Goal: Information Seeking & Learning: Understand process/instructions

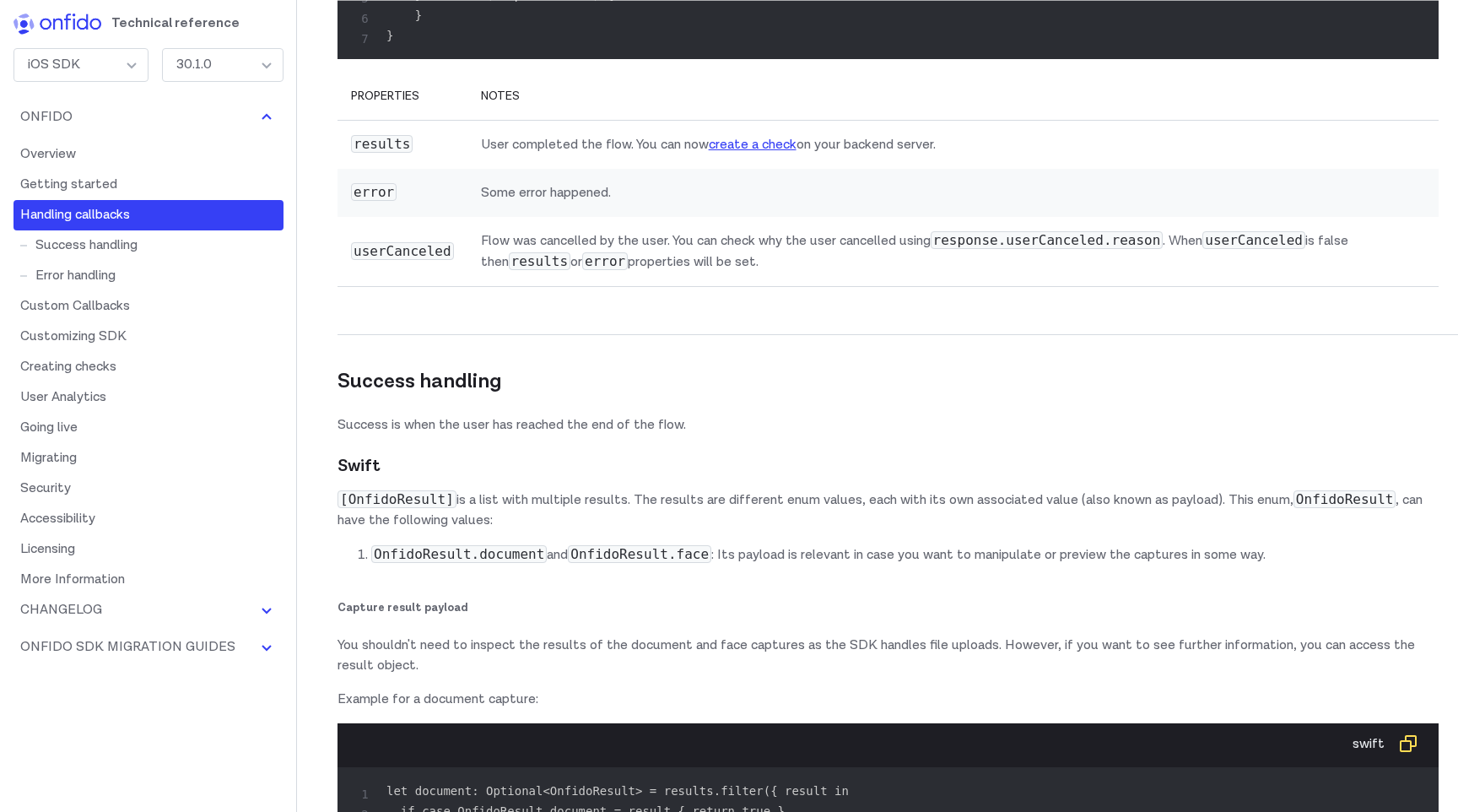
scroll to position [8119, 0]
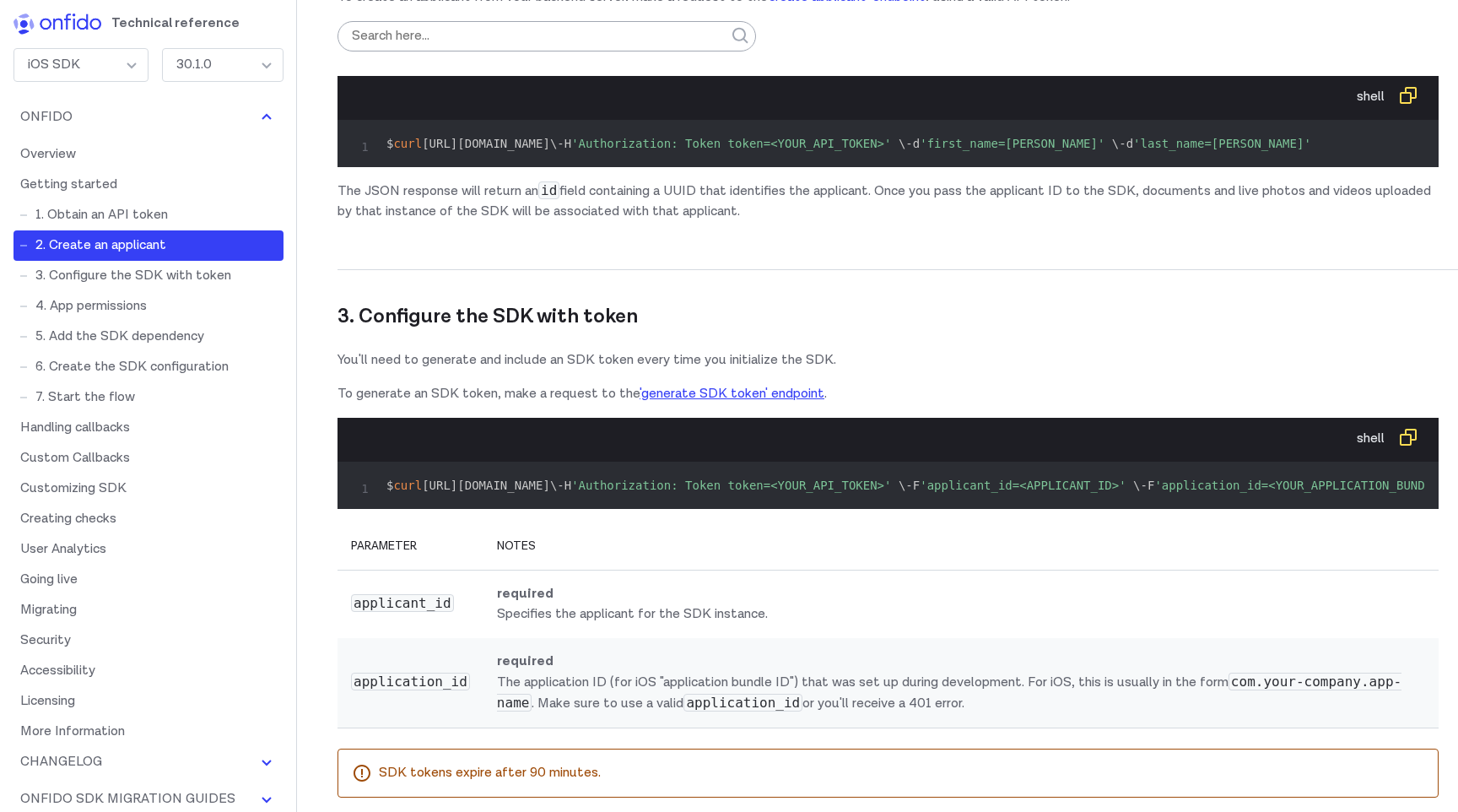
scroll to position [1953, 0]
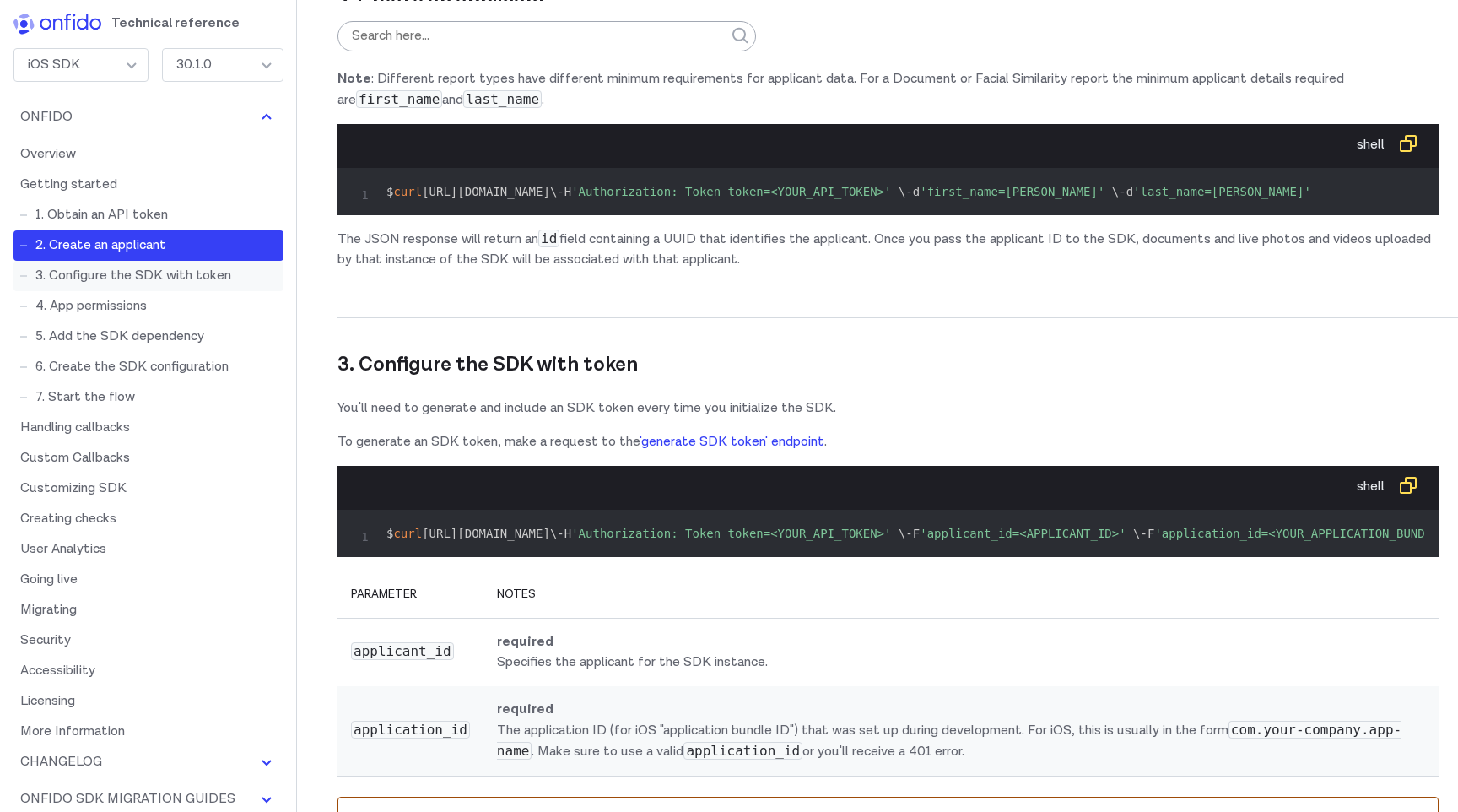
click at [148, 273] on link "3. Configure the SDK with token" at bounding box center [148, 276] width 270 height 31
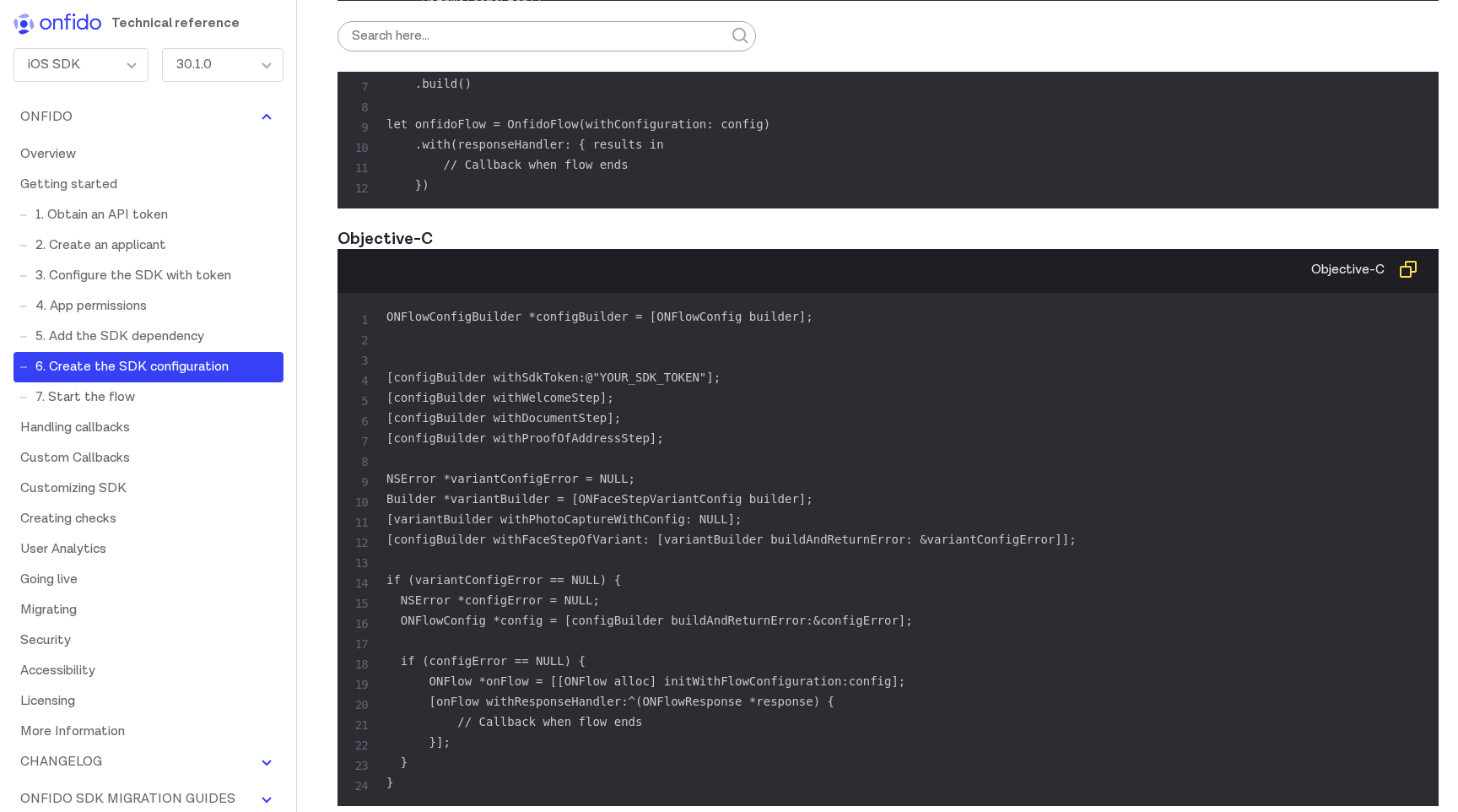
scroll to position [5716, 0]
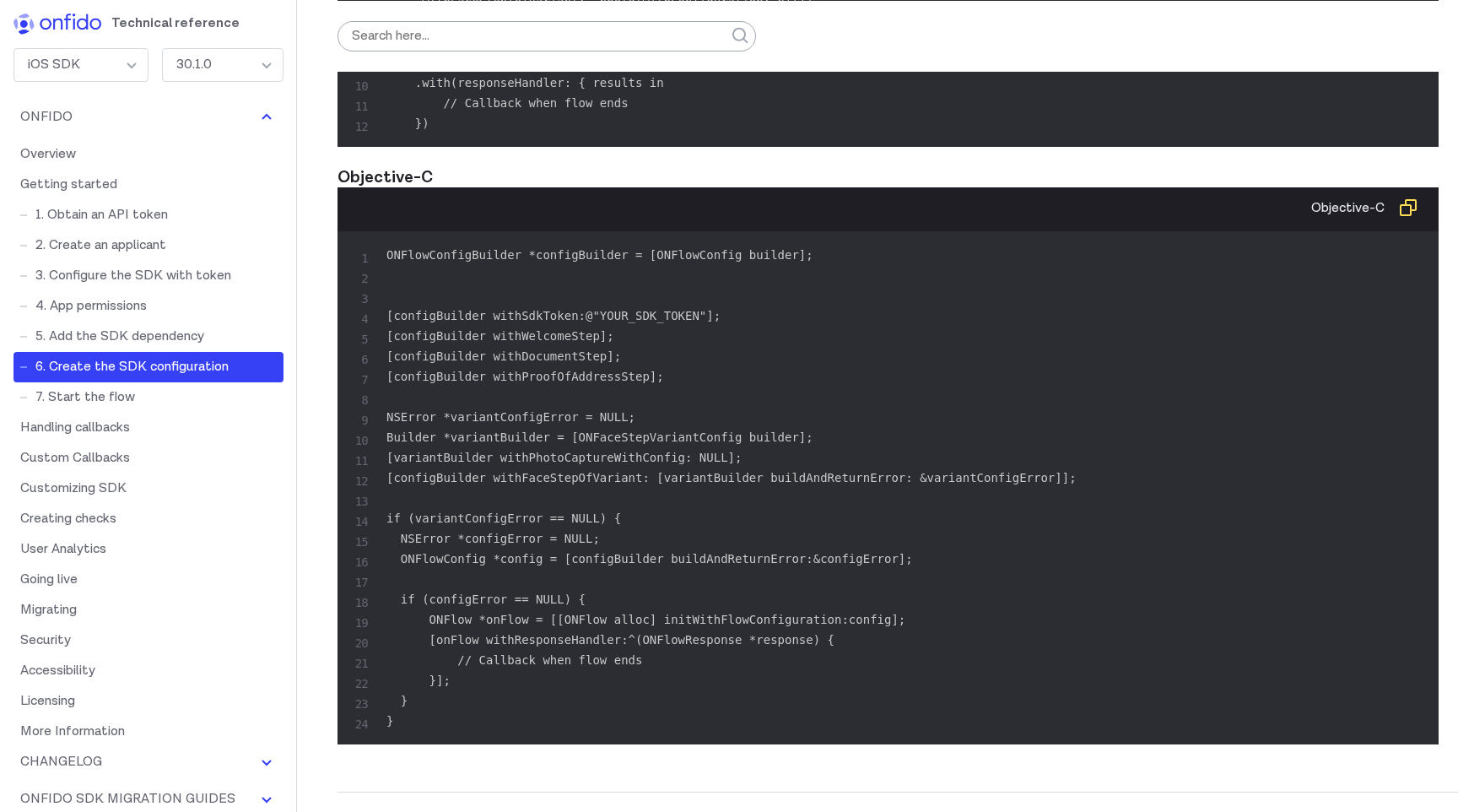
scroll to position [5749, 0]
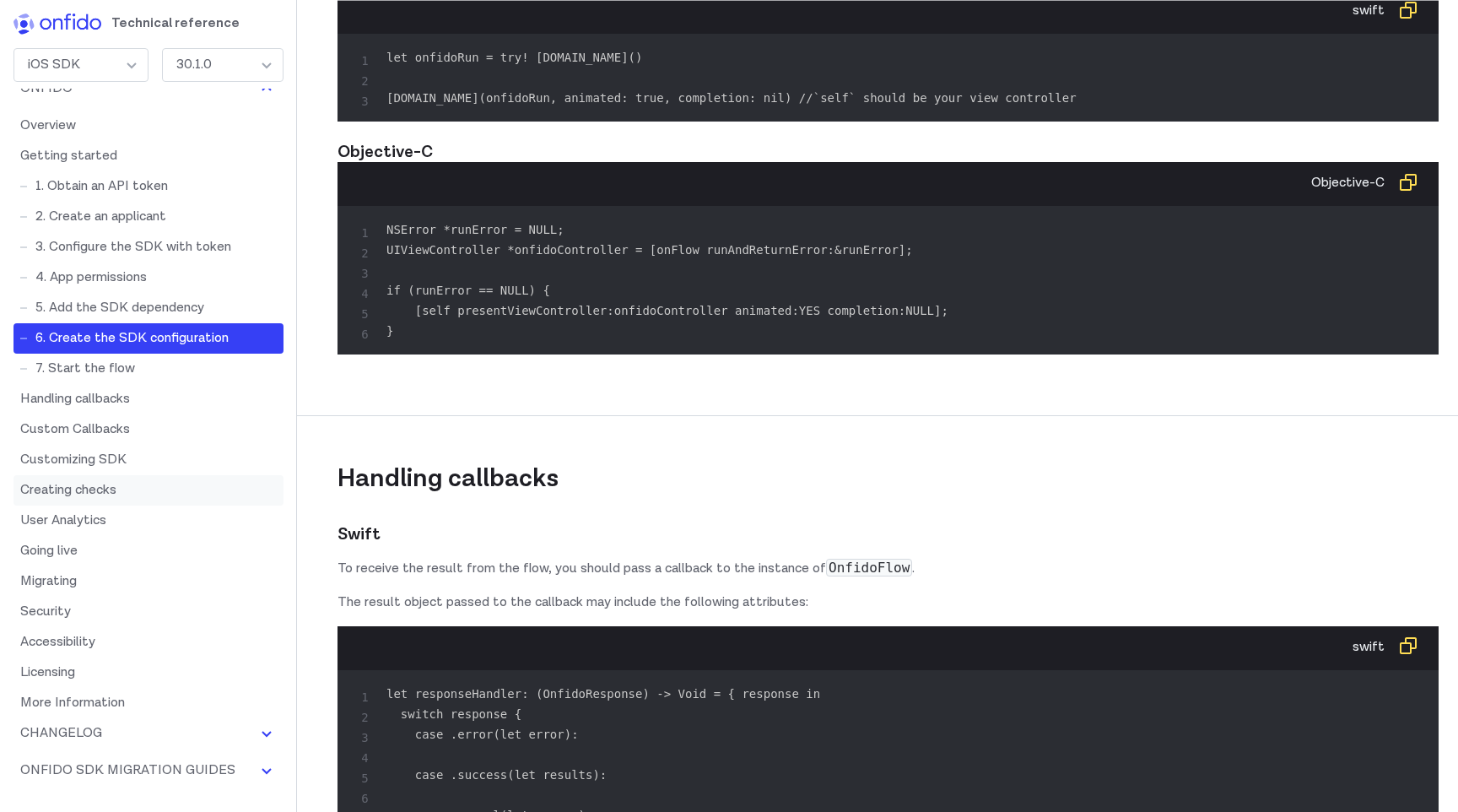
scroll to position [0, 0]
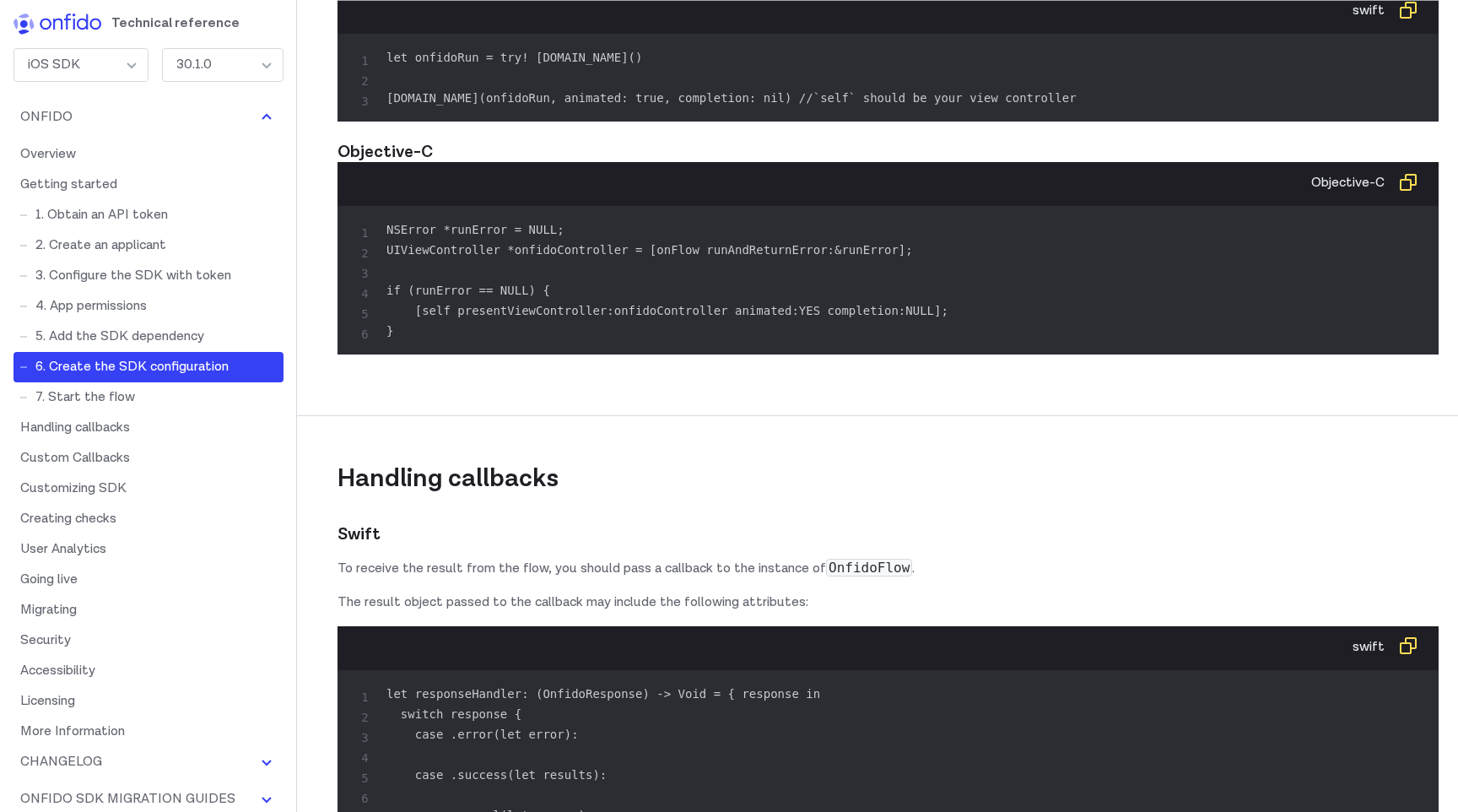
click at [118, 63] on div "iOS SDK" at bounding box center [81, 64] width 135 height 33
click at [241, 69] on div "30.1.0" at bounding box center [223, 64] width 122 height 33
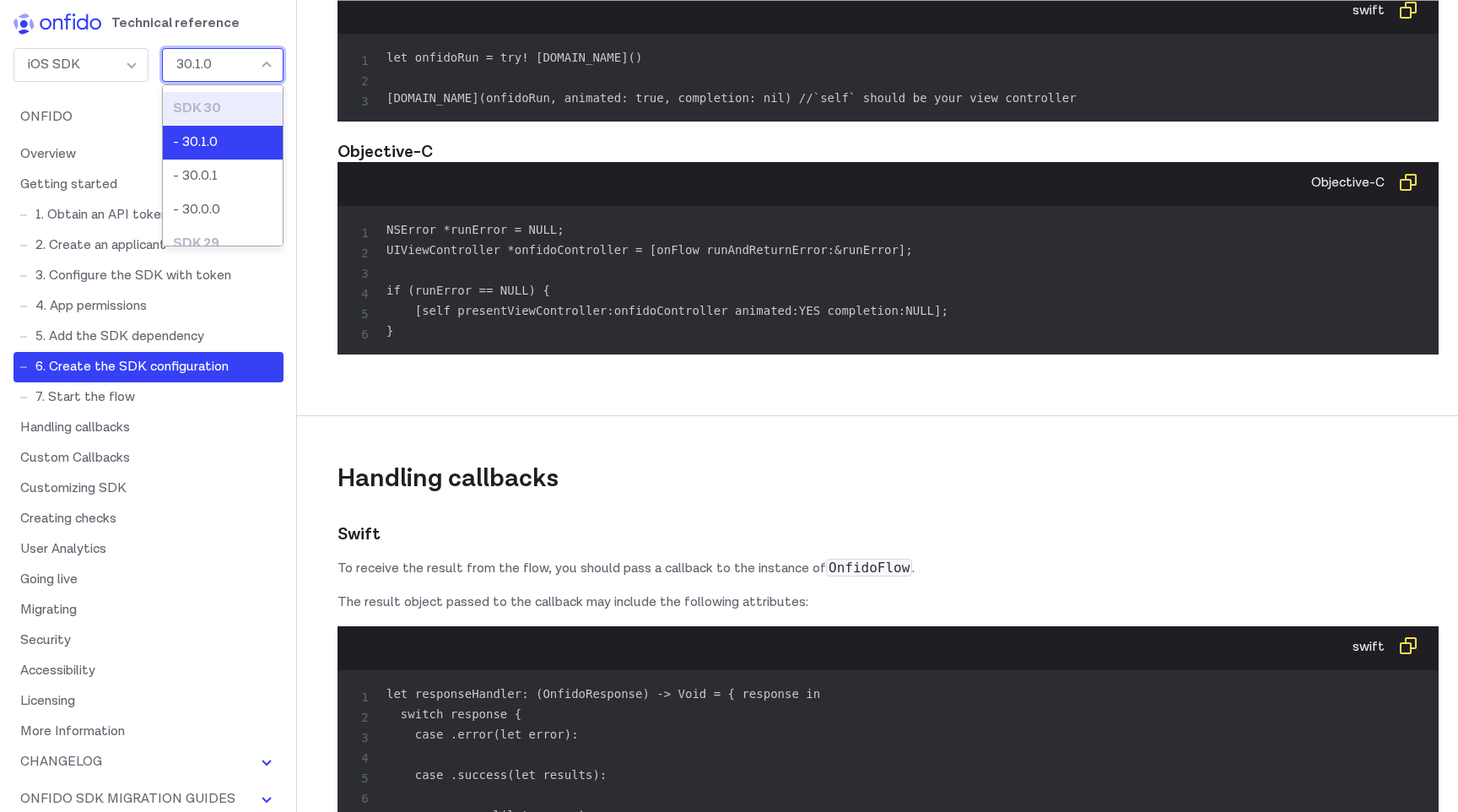
click at [261, 22] on header "Technical reference" at bounding box center [148, 21] width 297 height 42
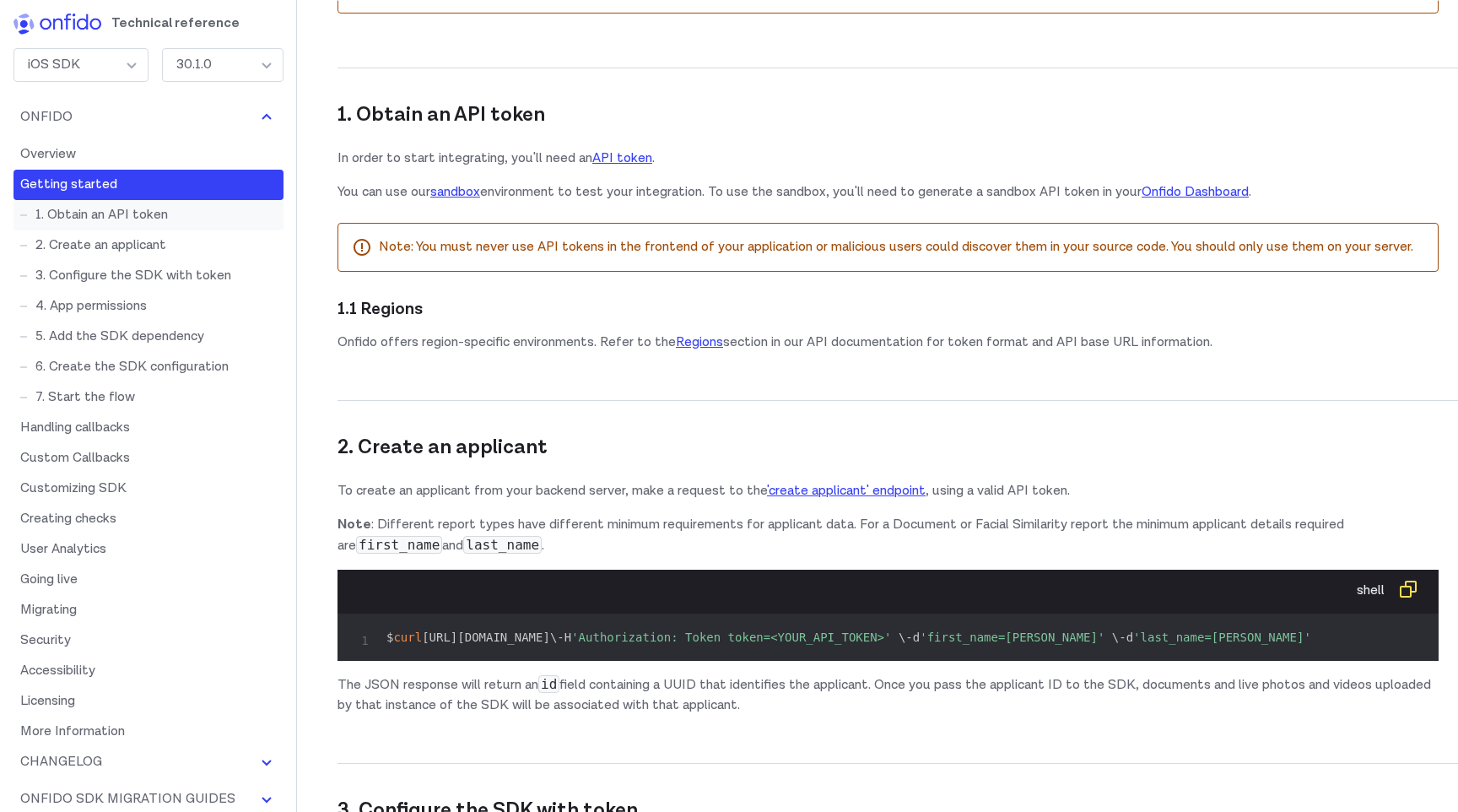
click at [149, 209] on link "1. Obtain an API token" at bounding box center [148, 216] width 270 height 31
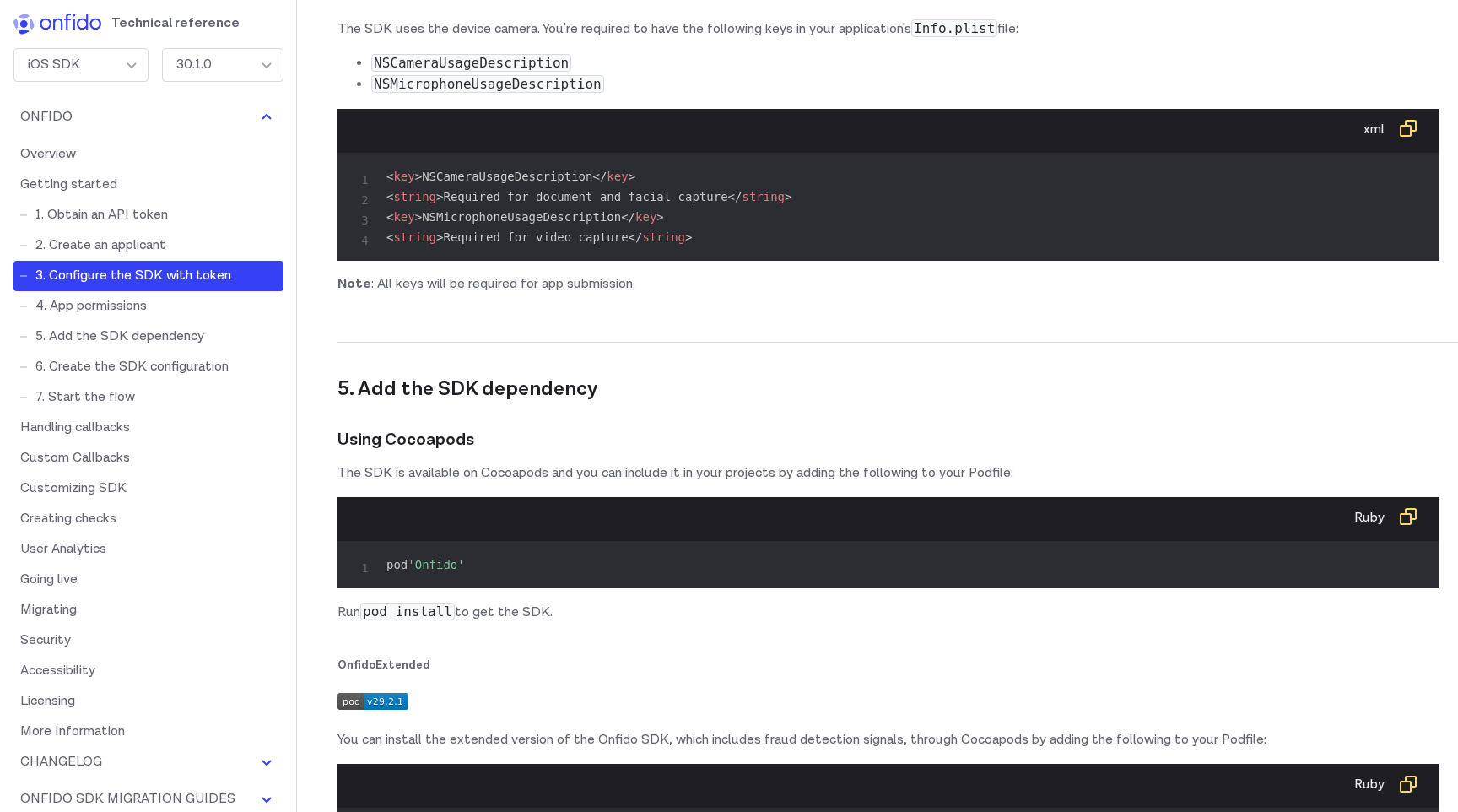
scroll to position [3559, 0]
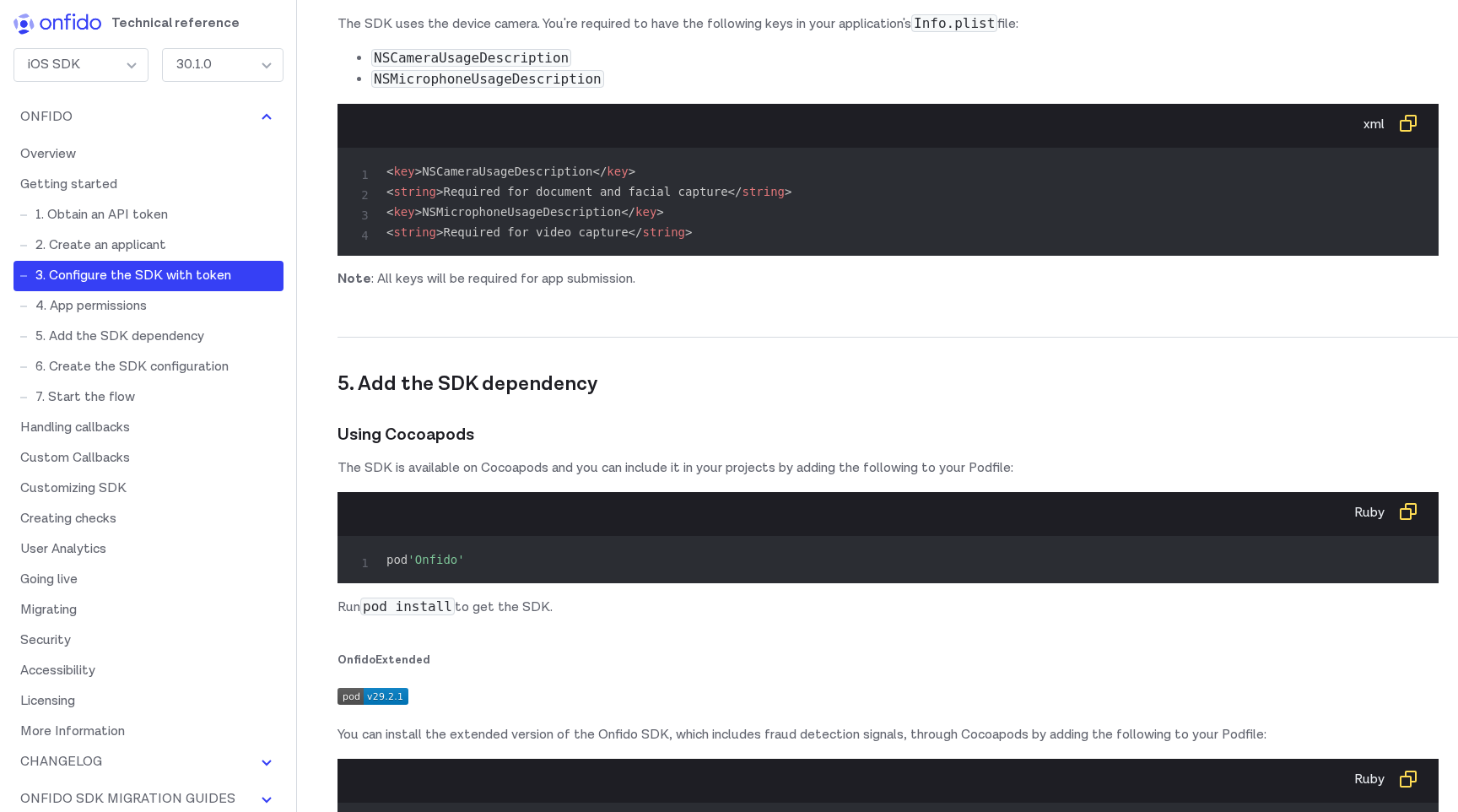
click at [484, 239] on code "< key > NSCameraUsageDescription </ key > < string > Required for document and …" at bounding box center [588, 201] width 405 height 74
copy code "NSCameraUsageDescription"
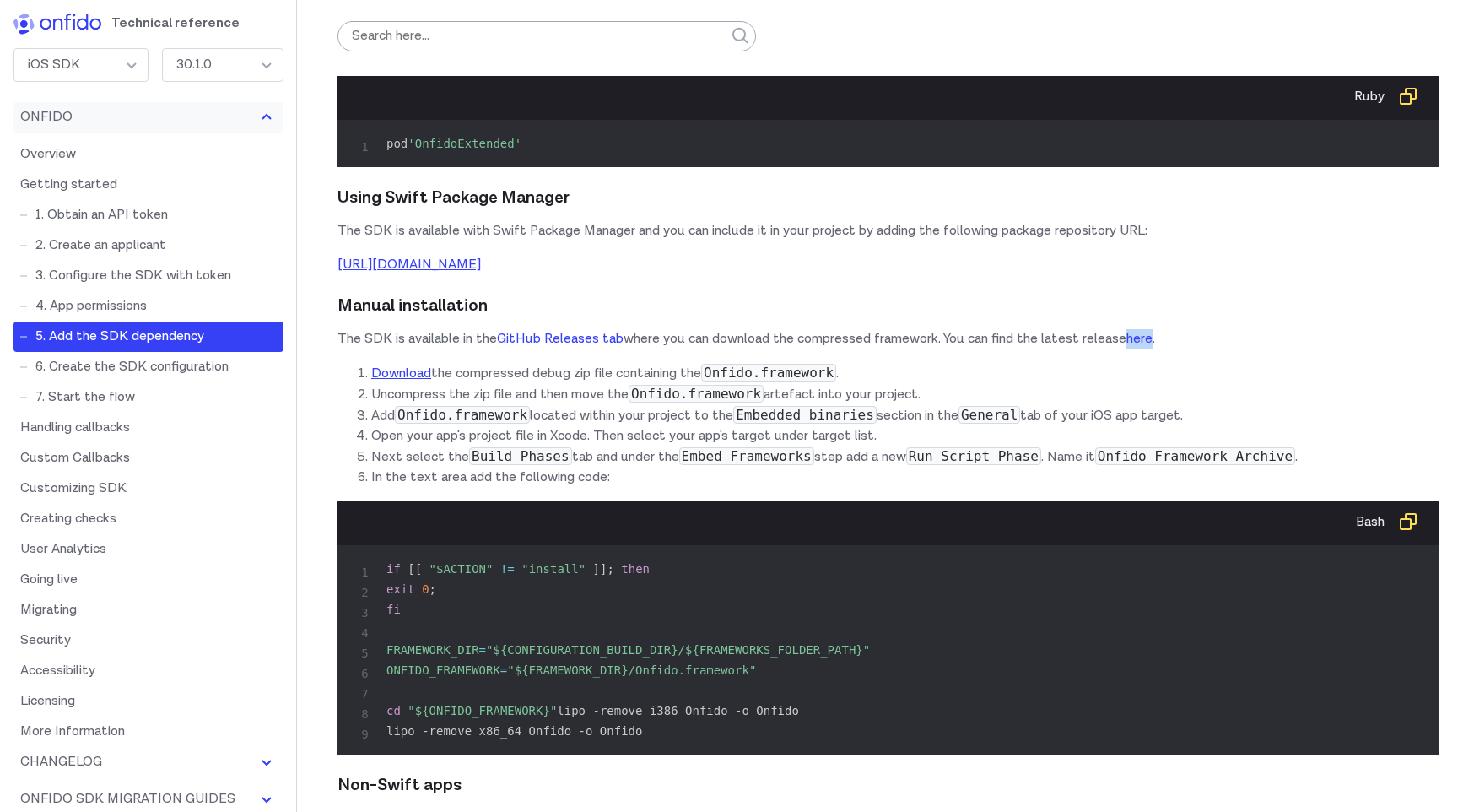
scroll to position [4233, 0]
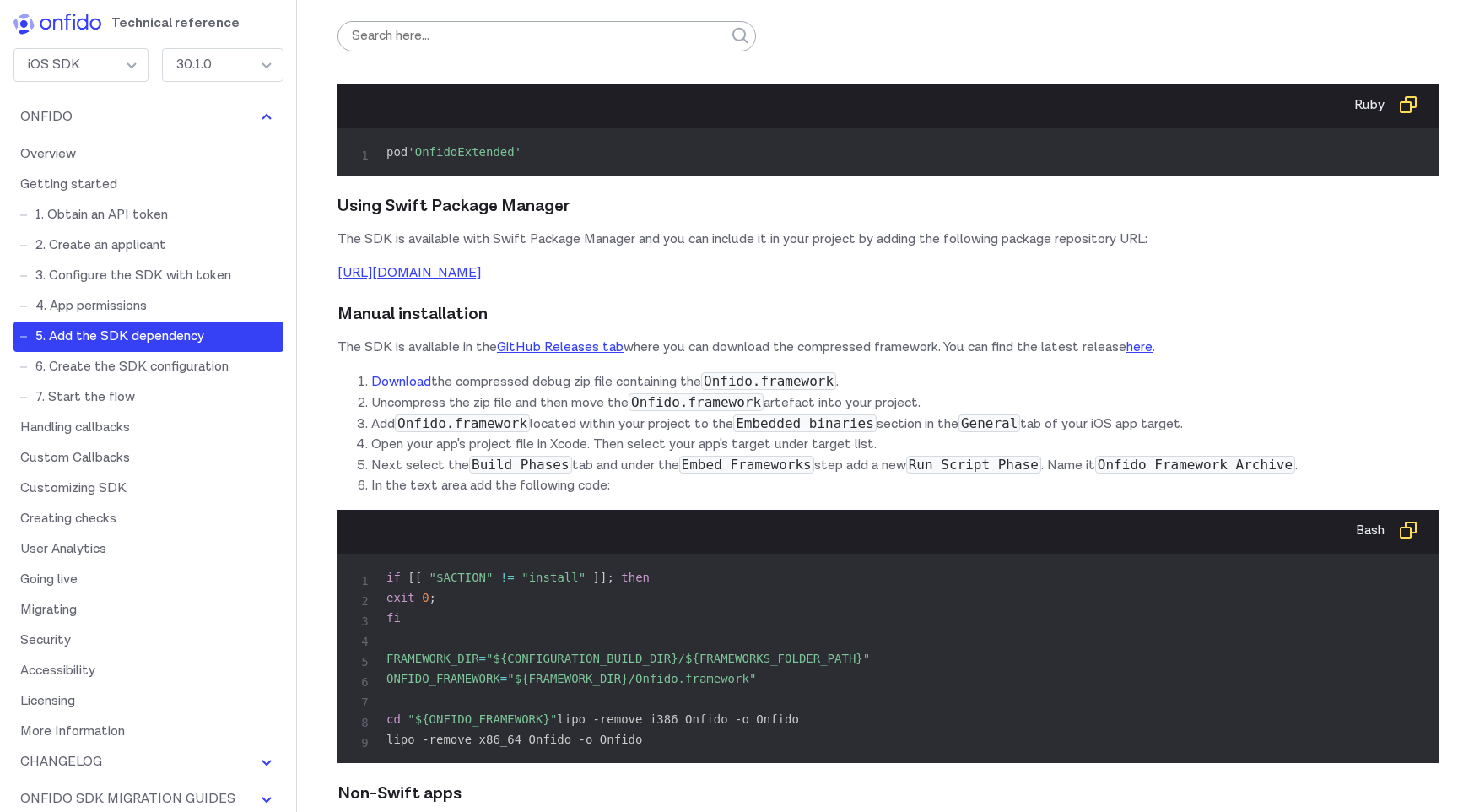
click at [621, 37] on p at bounding box center [888, 25] width 1102 height 23
